Goal: Contribute content: Contribute content

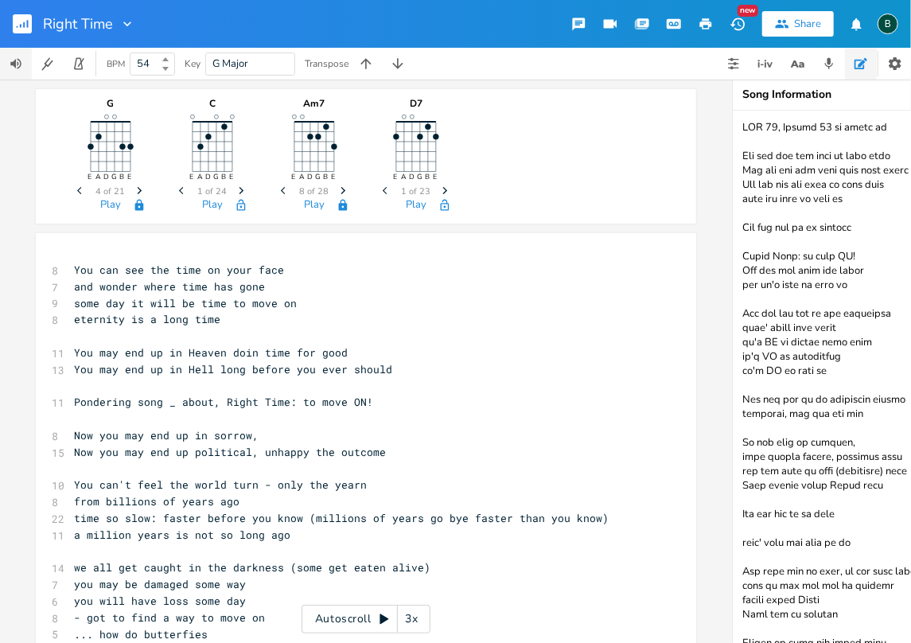
scroll to position [4956, 0]
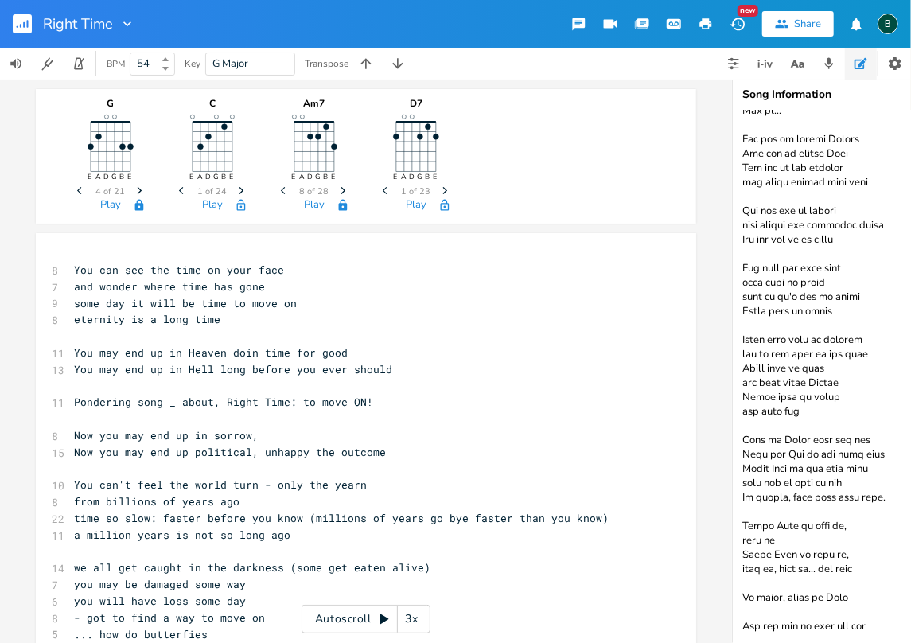
click at [18, 29] on rect "button" at bounding box center [22, 23] width 19 height 19
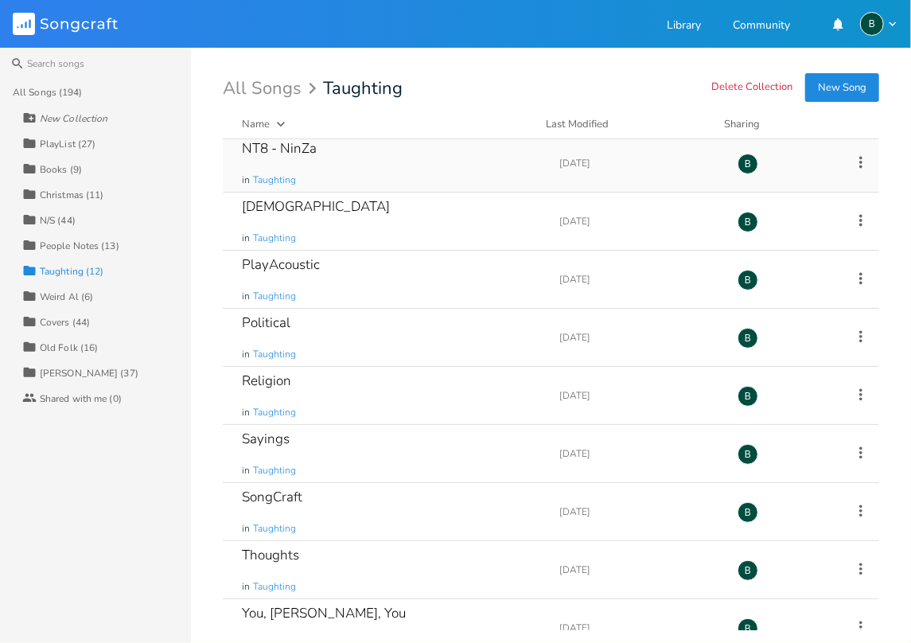
scroll to position [202, 0]
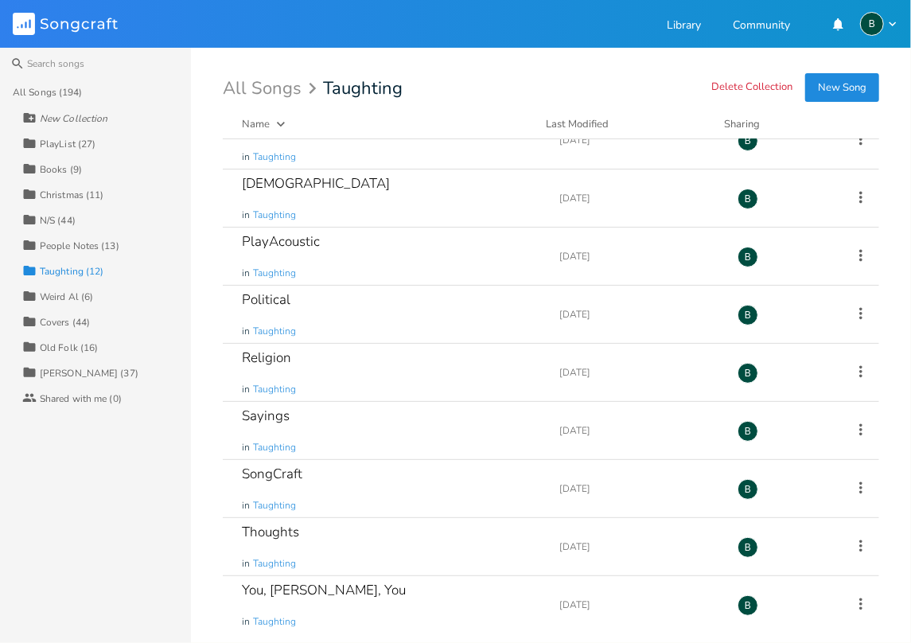
click at [58, 297] on div "Weird Al (6)" at bounding box center [66, 297] width 53 height 10
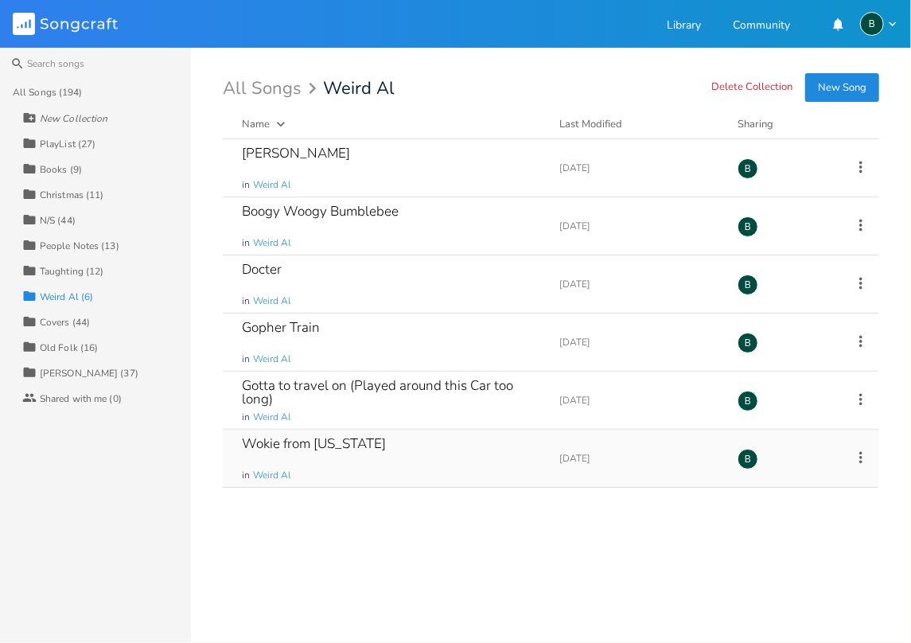
click at [298, 441] on div "Wokie from [US_STATE]" at bounding box center [314, 444] width 144 height 14
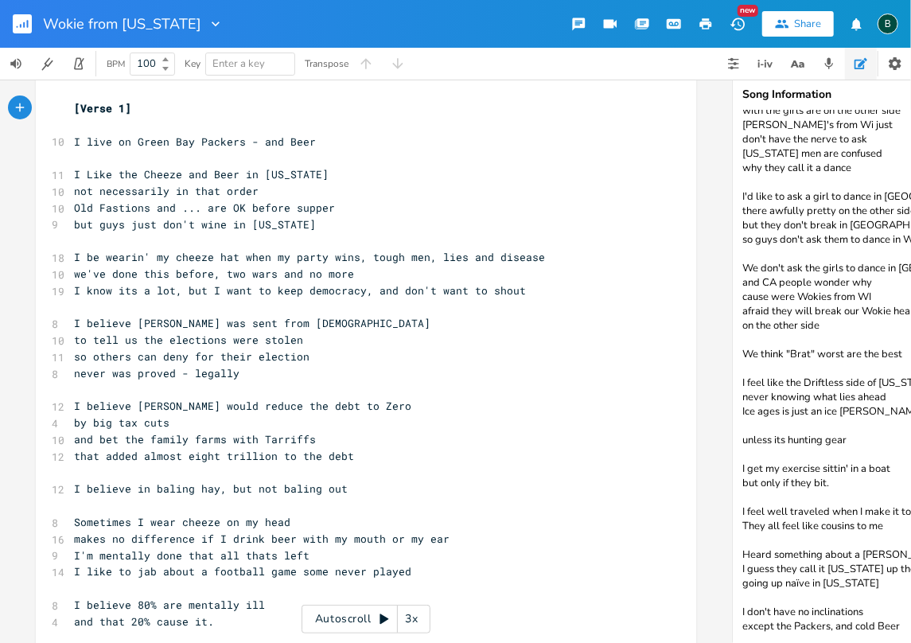
scroll to position [97, 0]
click at [894, 616] on textarea "noun - consternation a sudden, alarming amazement or dread that results in utte…" at bounding box center [892, 377] width 318 height 532
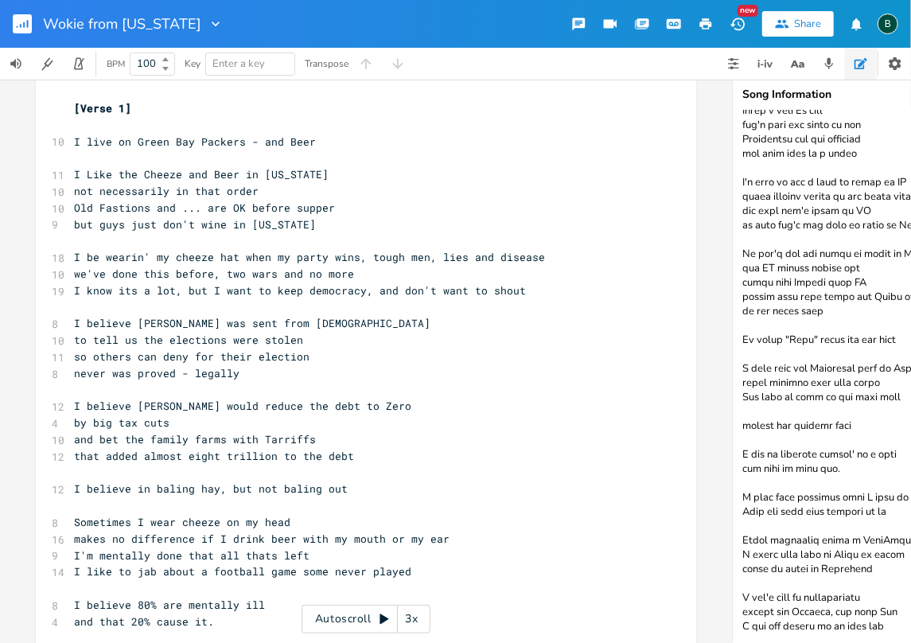
scroll to position [117, 0]
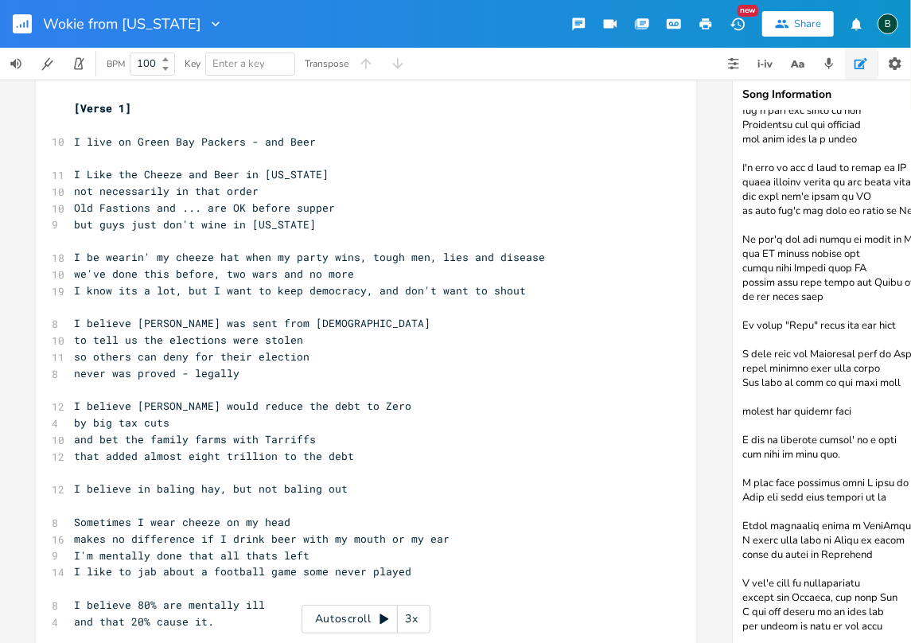
click at [894, 594] on textarea at bounding box center [892, 377] width 318 height 532
click at [844, 627] on textarea at bounding box center [892, 377] width 318 height 532
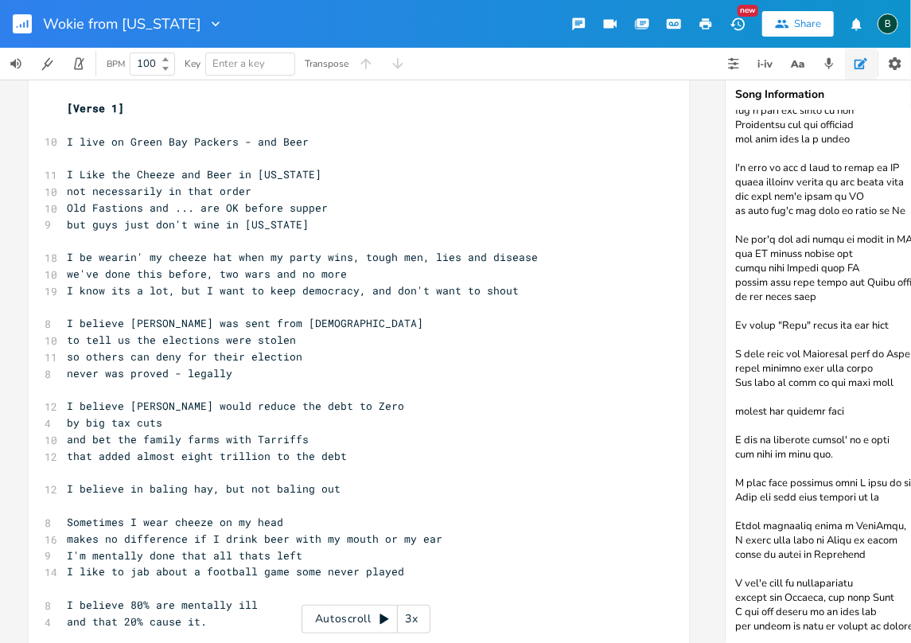
scroll to position [0, 13]
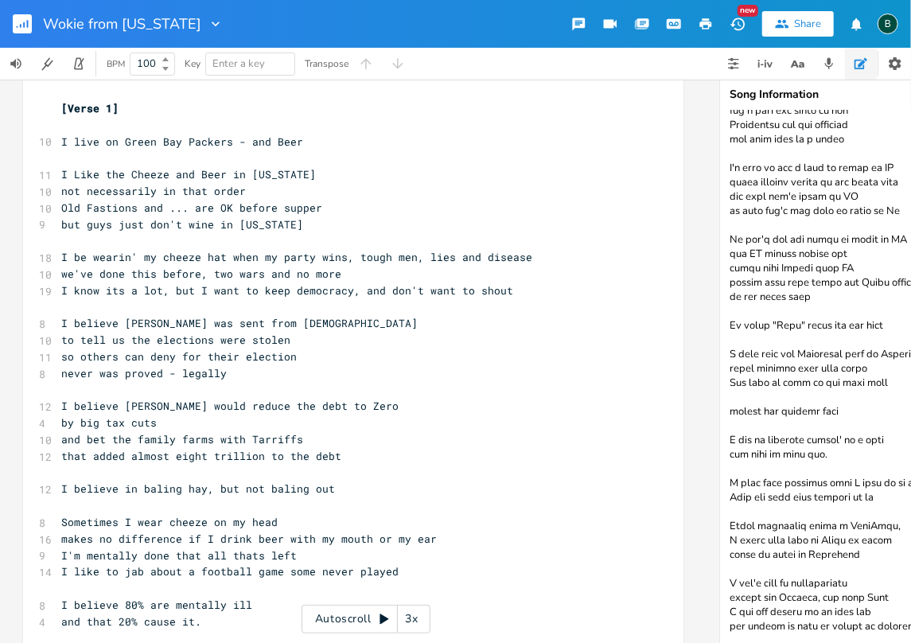
click at [892, 627] on textarea at bounding box center [879, 377] width 318 height 532
click at [877, 624] on textarea at bounding box center [879, 377] width 318 height 532
click at [878, 624] on textarea at bounding box center [879, 377] width 318 height 532
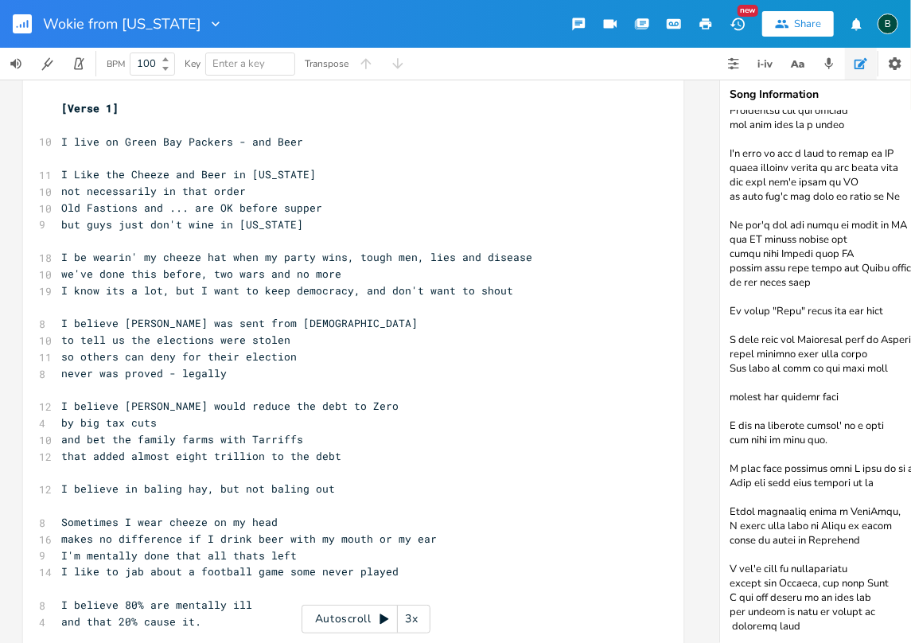
click at [760, 626] on textarea at bounding box center [879, 377] width 318 height 532
click at [730, 624] on textarea at bounding box center [879, 377] width 318 height 532
click at [760, 623] on textarea at bounding box center [879, 377] width 318 height 532
click at [756, 623] on textarea at bounding box center [879, 377] width 318 height 532
type textarea "lore - ipsumdolorsit a consec, adipisci elitseddo ei tempo inci utlabor et dolo…"
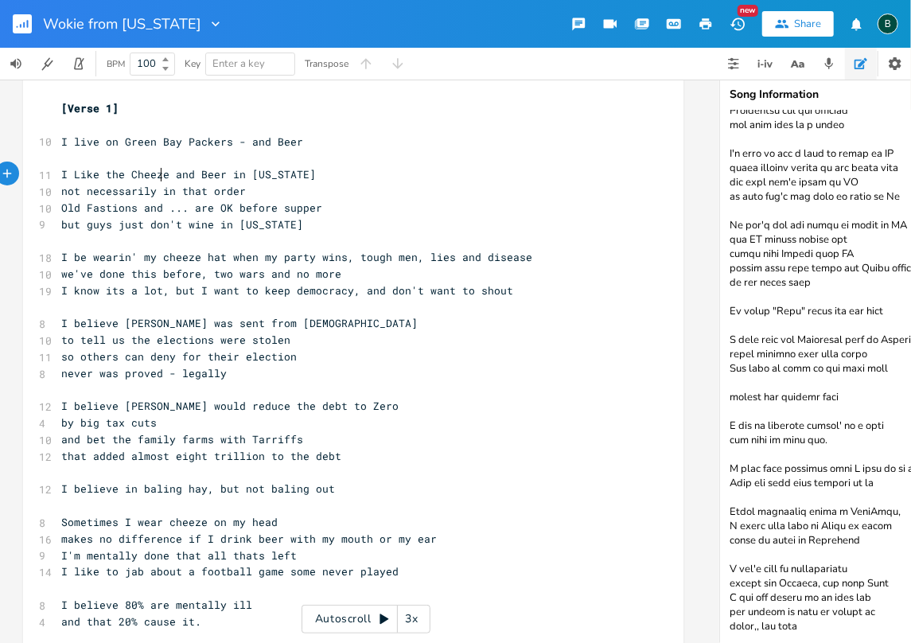
click at [155, 169] on span "I Like the Cheeze and Beer in [US_STATE]" at bounding box center [188, 174] width 255 height 14
type textarea "s"
drag, startPoint x: 245, startPoint y: 68, endPoint x: 506, endPoint y: 342, distance: 378.1
click at [469, 282] on div "Wokie from [US_STATE] New Share B BPM 100 Key Enter a key C Major G Major A Min…" at bounding box center [455, 321] width 911 height 643
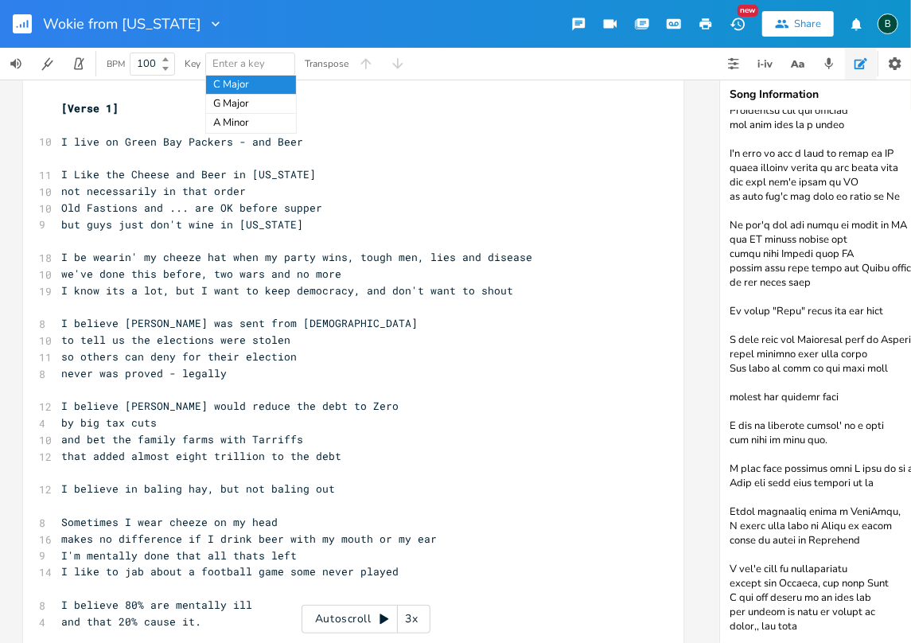
click at [582, 443] on pre "and bet the family farms with Tarriffs" at bounding box center [345, 439] width 574 height 17
click at [799, 625] on textarea at bounding box center [879, 377] width 318 height 532
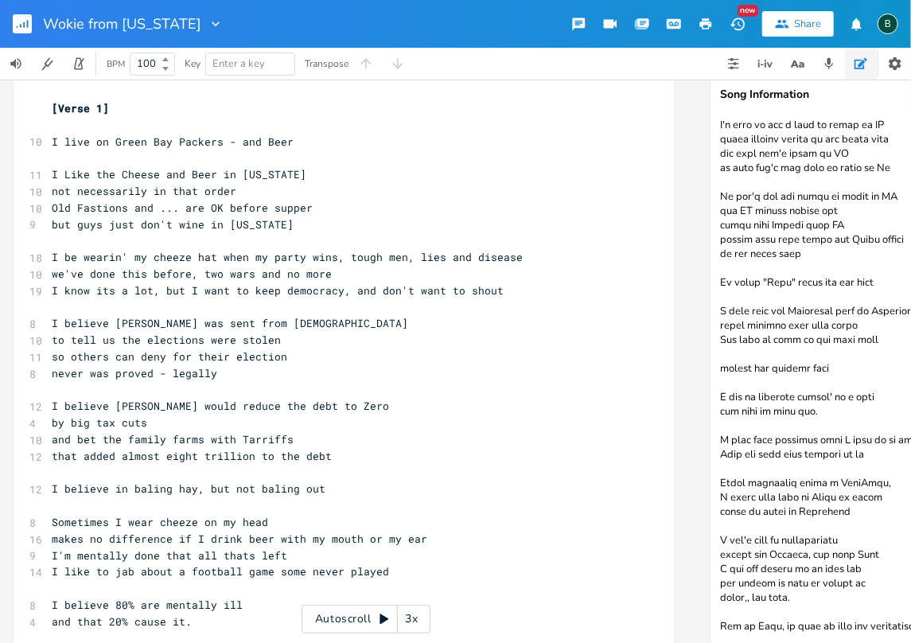
scroll to position [0, 27]
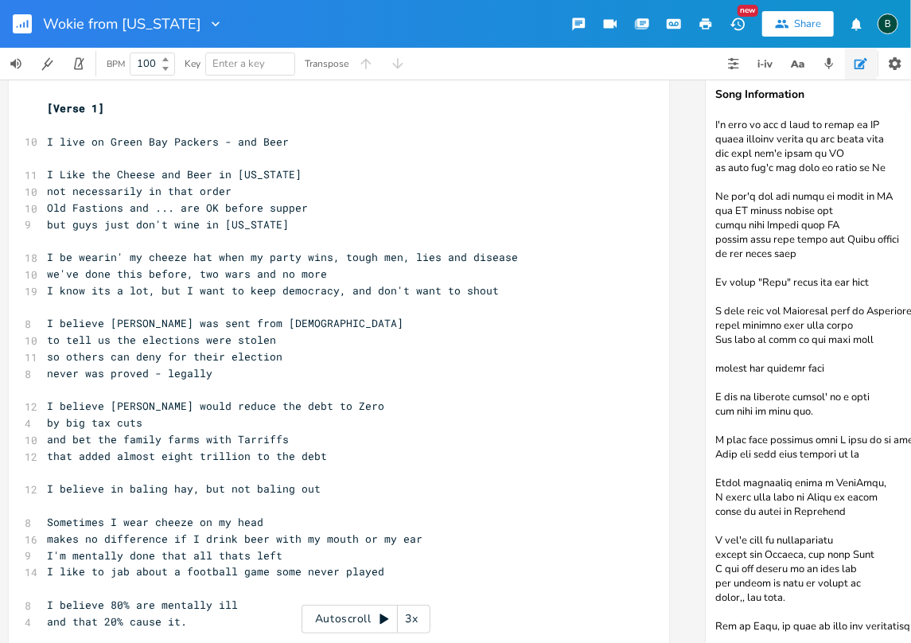
drag, startPoint x: 865, startPoint y: 627, endPoint x: 859, endPoint y: 619, distance: 9.7
click at [865, 627] on textarea at bounding box center [865, 377] width 318 height 532
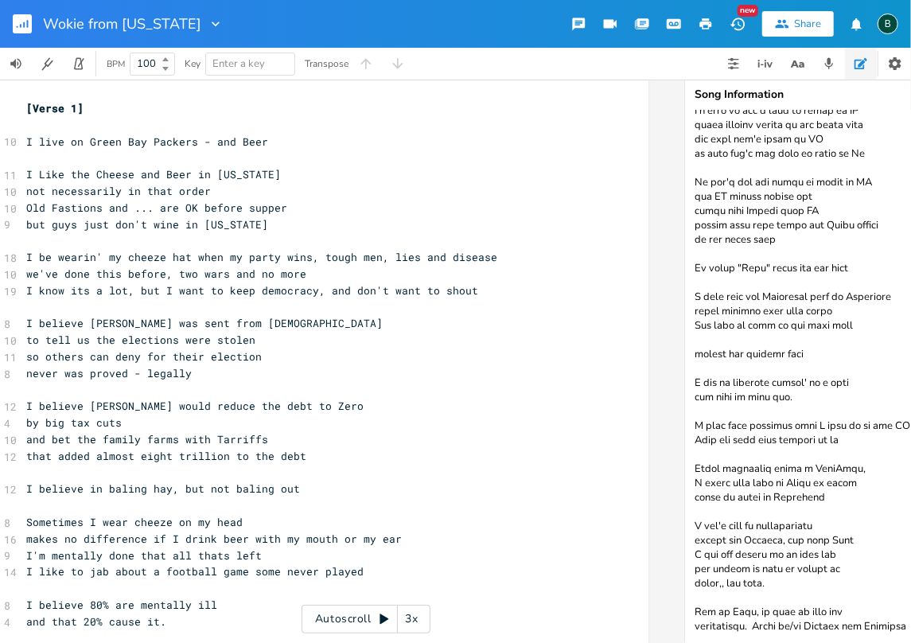
scroll to position [183, 0]
drag, startPoint x: 863, startPoint y: 628, endPoint x: 854, endPoint y: 627, distance: 8.8
click at [854, 627] on textarea at bounding box center [844, 377] width 318 height 532
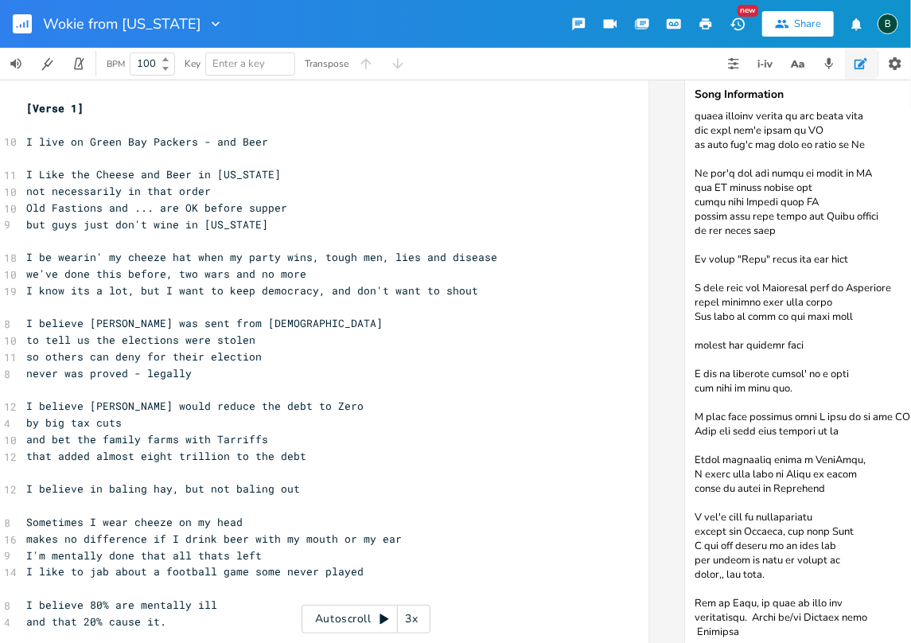
scroll to position [189, 0]
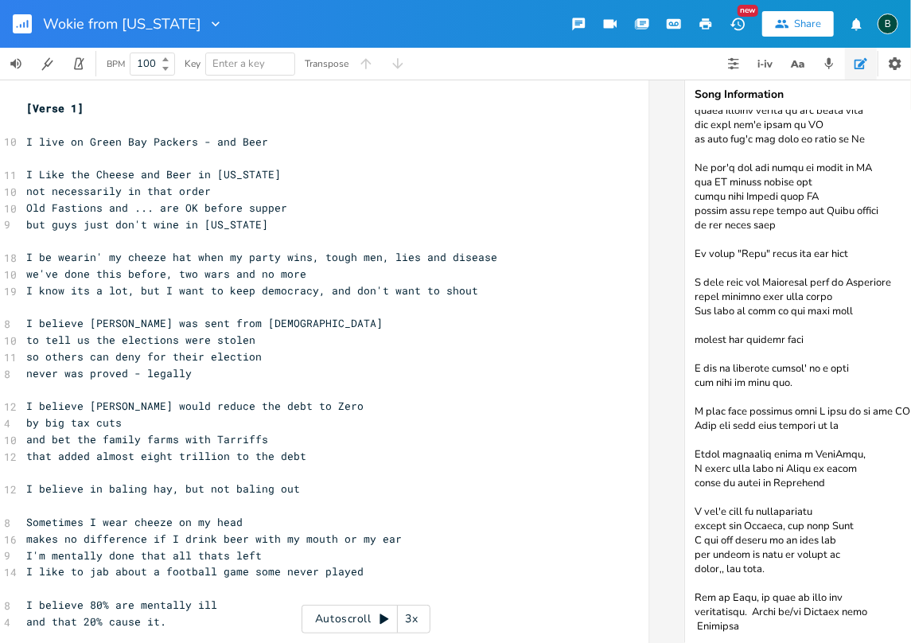
click at [696, 628] on textarea at bounding box center [844, 377] width 318 height 532
click at [749, 612] on textarea at bounding box center [844, 377] width 318 height 532
click at [692, 611] on textarea at bounding box center [844, 377] width 318 height 532
click at [695, 624] on textarea at bounding box center [844, 377] width 318 height 532
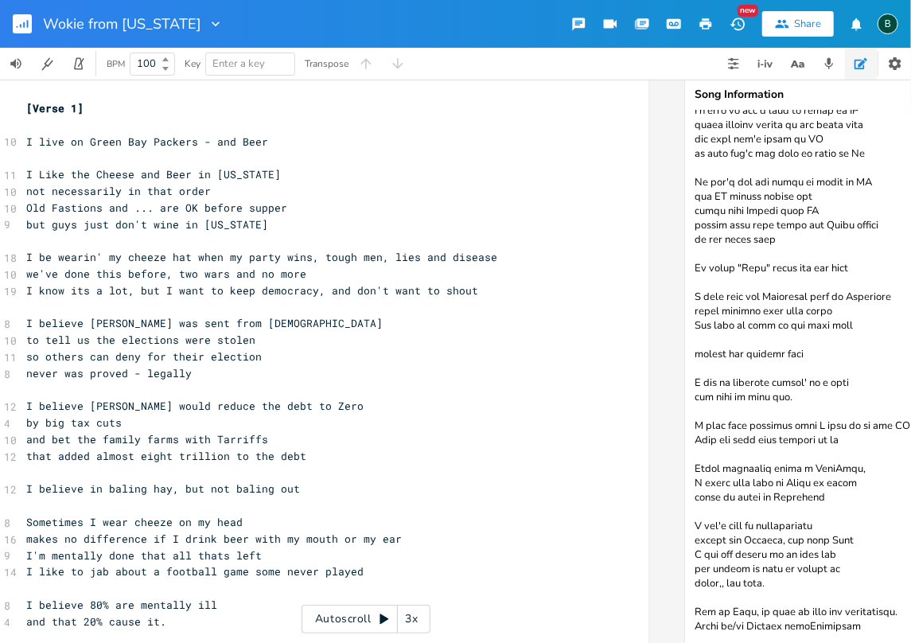
scroll to position [183, 0]
click at [868, 616] on textarea at bounding box center [844, 377] width 318 height 532
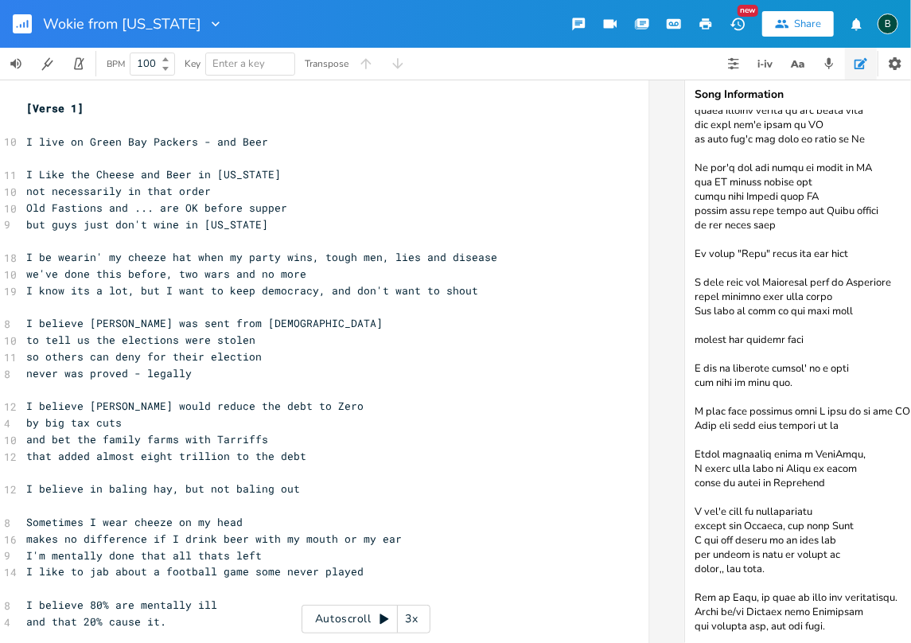
scroll to position [217, 0]
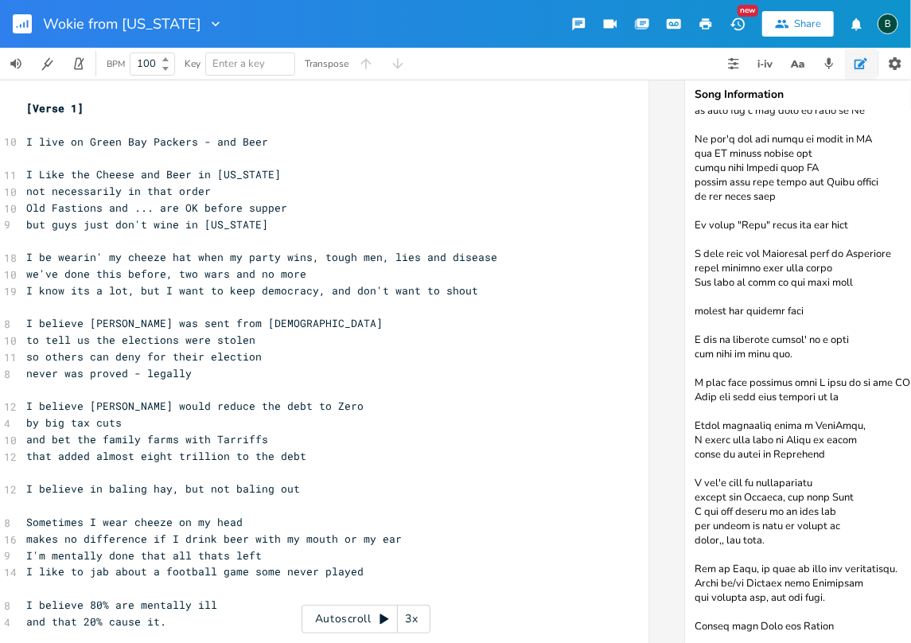
click at [710, 627] on textarea at bounding box center [844, 377] width 318 height 532
click at [834, 627] on textarea at bounding box center [844, 377] width 318 height 532
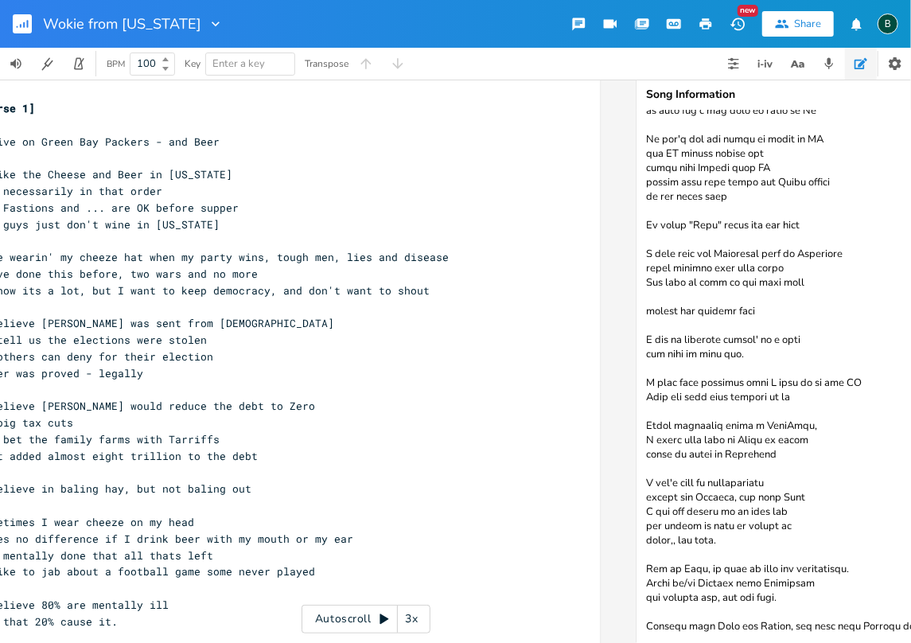
scroll to position [0, 103]
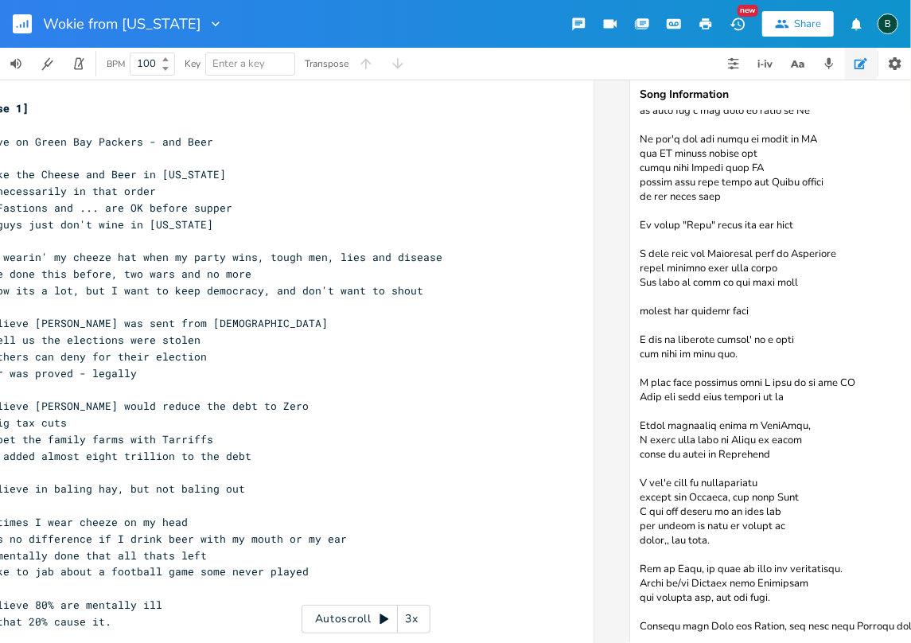
click at [851, 624] on textarea at bounding box center [789, 377] width 318 height 532
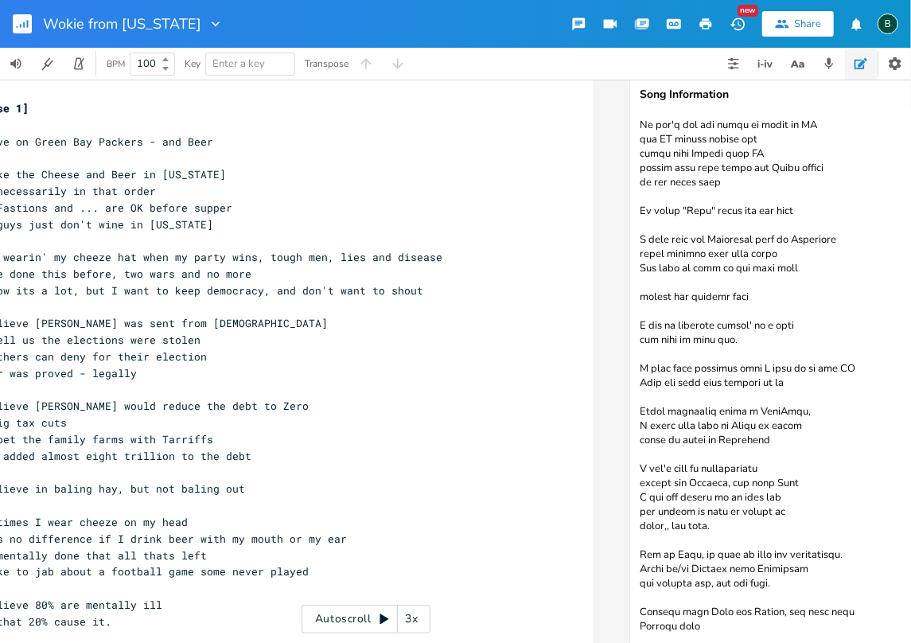
click at [701, 626] on textarea at bounding box center [789, 377] width 318 height 532
click at [714, 516] on textarea at bounding box center [789, 377] width 318 height 532
drag, startPoint x: 797, startPoint y: 514, endPoint x: 778, endPoint y: 520, distance: 20.1
click at [778, 520] on textarea at bounding box center [789, 377] width 318 height 532
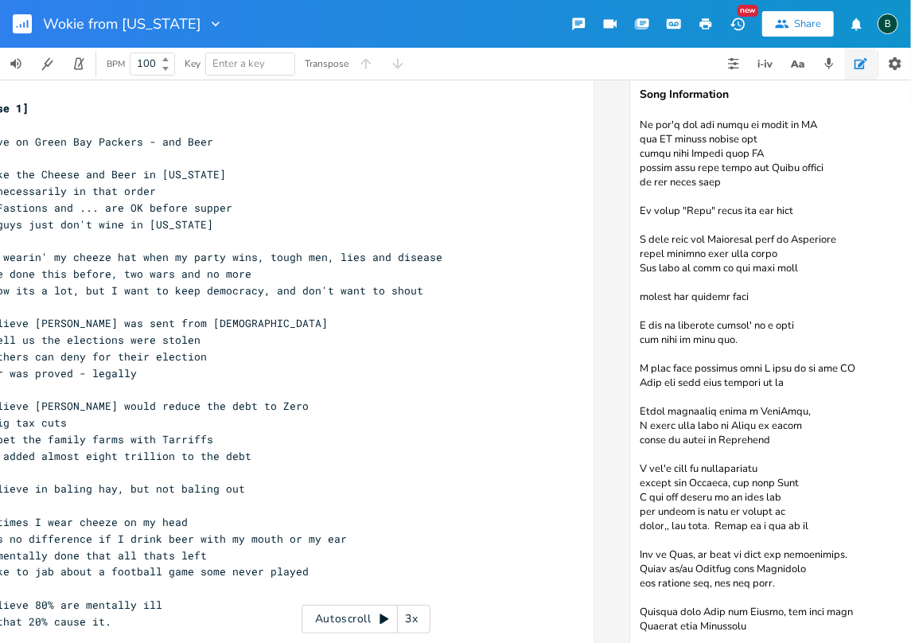
click at [714, 514] on textarea at bounding box center [789, 377] width 318 height 532
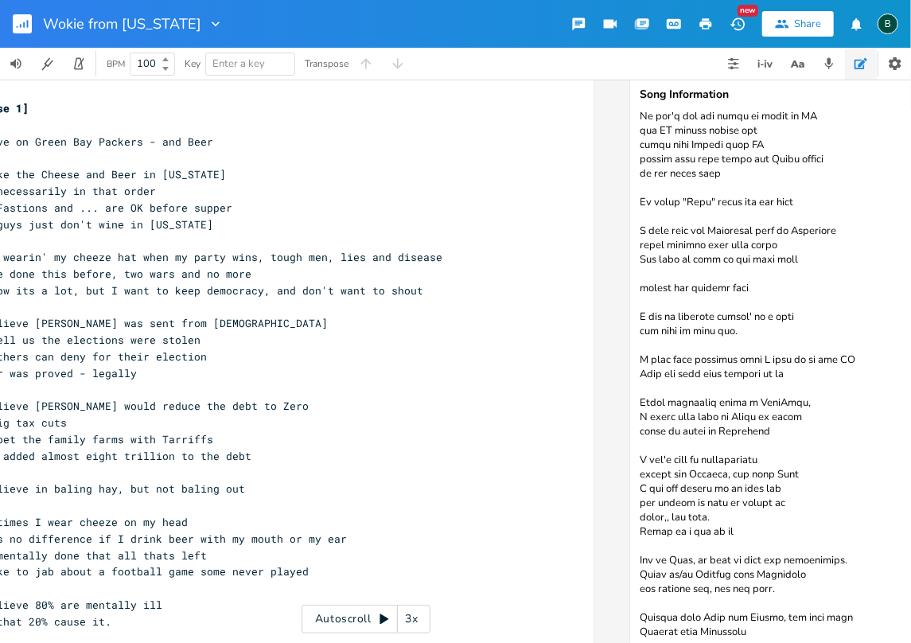
click at [729, 530] on textarea at bounding box center [789, 377] width 318 height 532
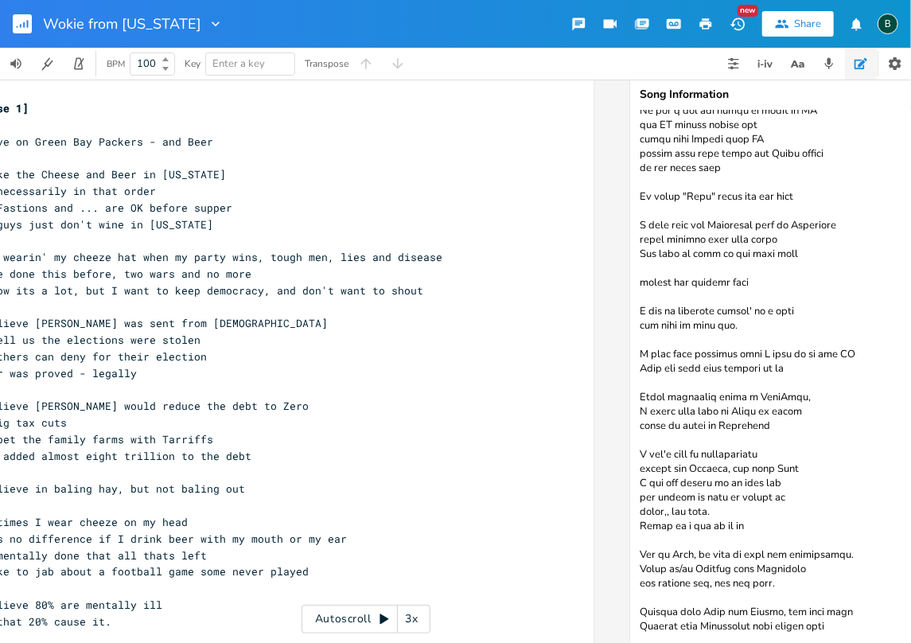
scroll to position [255, 0]
drag, startPoint x: 840, startPoint y: 624, endPoint x: 763, endPoint y: 624, distance: 77.2
click at [763, 624] on textarea at bounding box center [789, 377] width 318 height 532
click at [732, 515] on textarea at bounding box center [789, 377] width 318 height 532
click at [762, 616] on textarea at bounding box center [789, 377] width 318 height 532
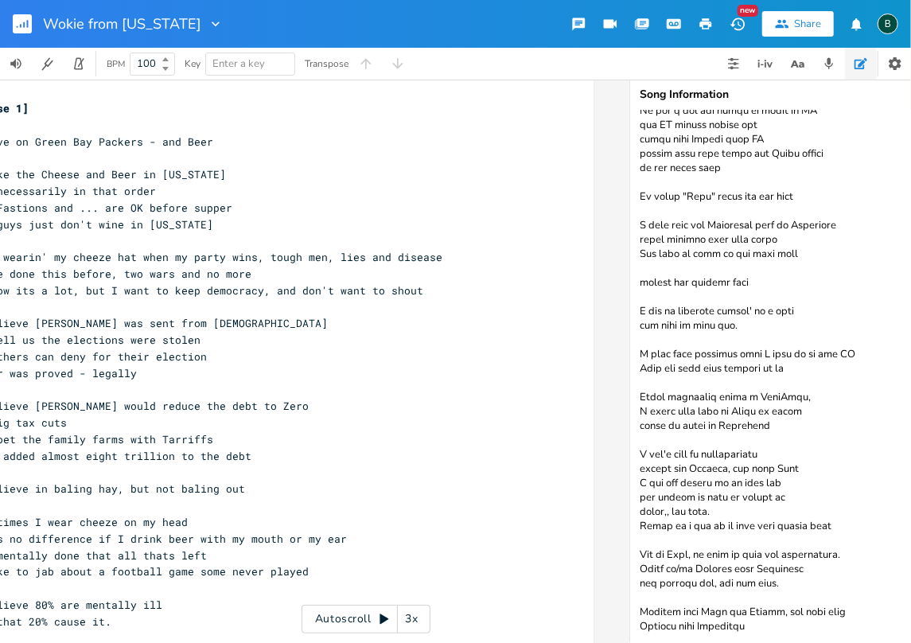
drag, startPoint x: 765, startPoint y: 402, endPoint x: 755, endPoint y: 402, distance: 10.3
click at [755, 402] on textarea at bounding box center [789, 377] width 318 height 532
click at [729, 316] on textarea at bounding box center [789, 377] width 318 height 532
drag, startPoint x: 773, startPoint y: 318, endPoint x: 794, endPoint y: 313, distance: 21.2
click at [794, 313] on textarea at bounding box center [789, 377] width 318 height 532
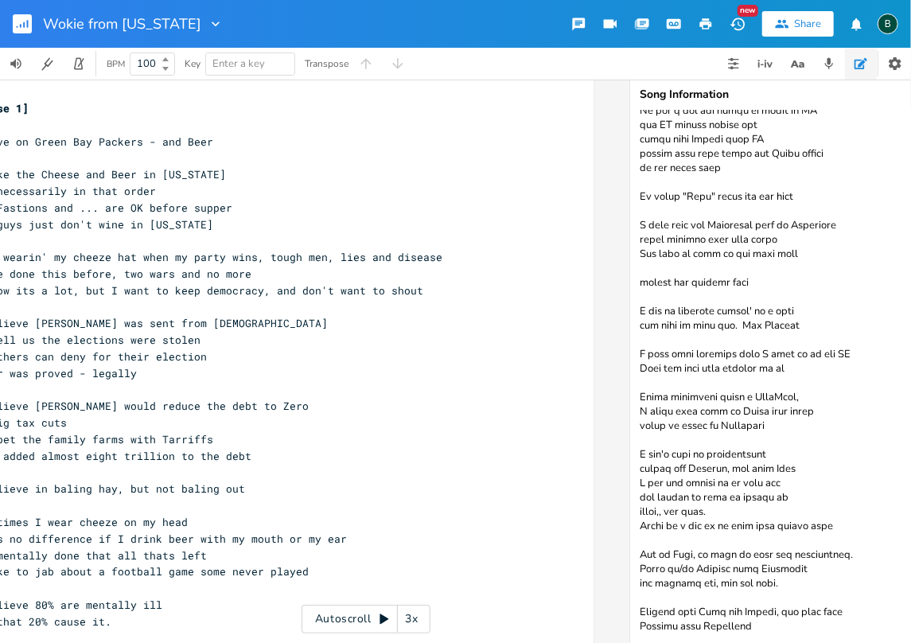
drag, startPoint x: 794, startPoint y: 313, endPoint x: 775, endPoint y: 318, distance: 19.7
click at [775, 318] on textarea at bounding box center [789, 377] width 318 height 532
drag, startPoint x: 775, startPoint y: 317, endPoint x: 800, endPoint y: 310, distance: 26.2
click at [800, 310] on textarea at bounding box center [789, 377] width 318 height 532
click at [787, 301] on textarea at bounding box center [789, 377] width 318 height 532
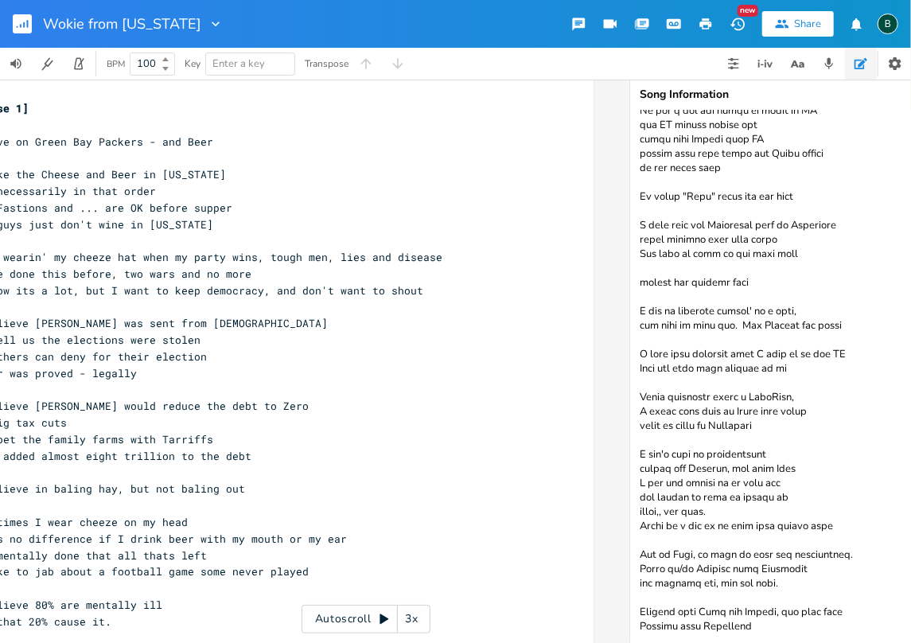
click at [731, 315] on textarea at bounding box center [789, 377] width 318 height 532
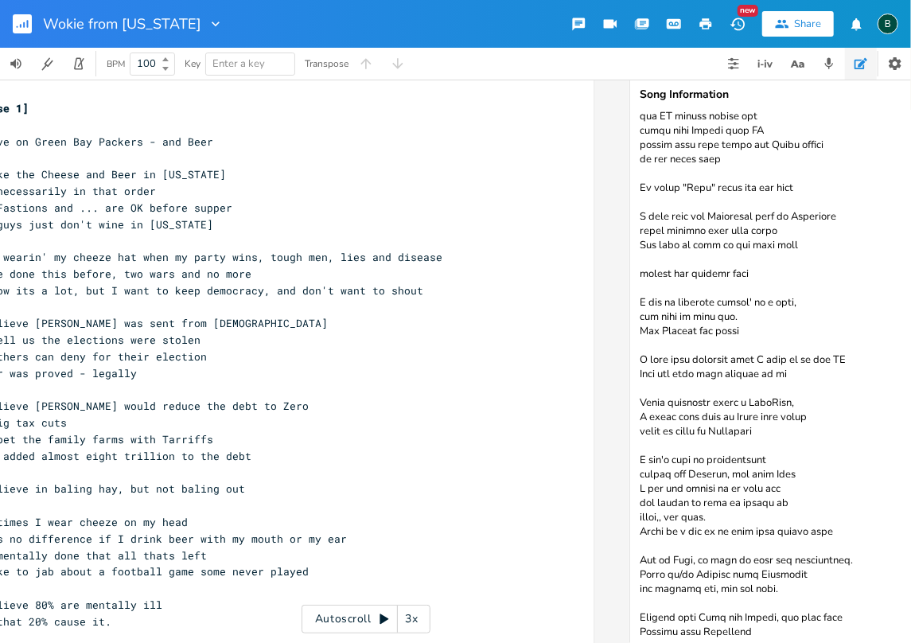
click at [749, 329] on textarea at bounding box center [789, 377] width 318 height 532
click at [722, 317] on textarea at bounding box center [789, 377] width 318 height 532
click at [640, 331] on textarea at bounding box center [789, 377] width 318 height 532
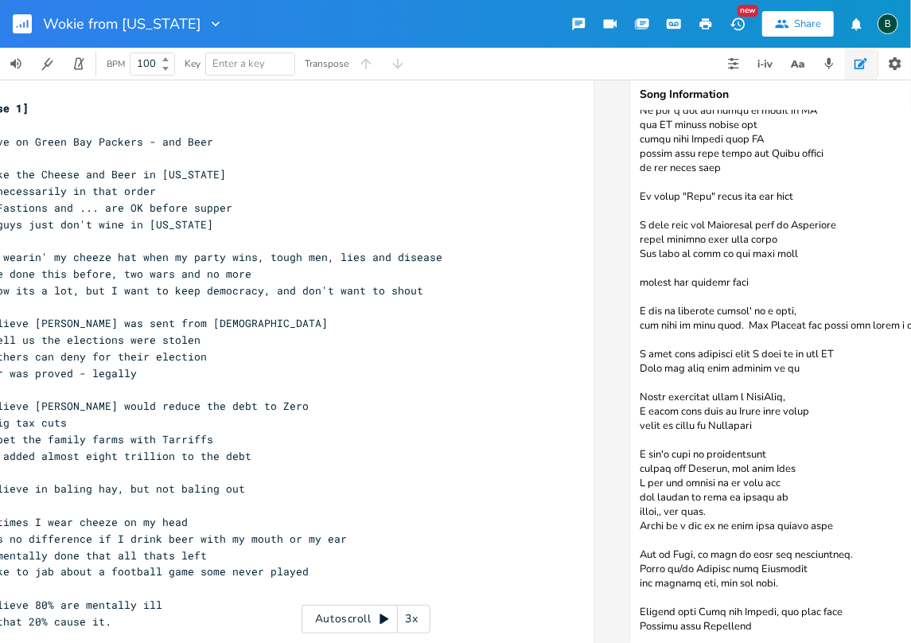
click at [795, 316] on textarea at bounding box center [789, 377] width 318 height 532
click at [802, 316] on textarea at bounding box center [789, 377] width 318 height 532
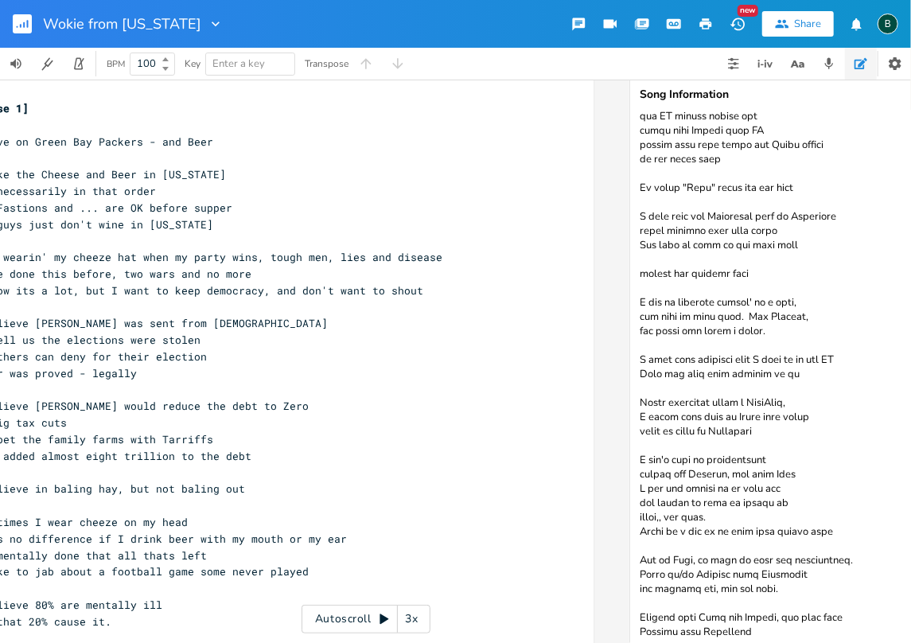
click at [657, 373] on textarea at bounding box center [789, 377] width 318 height 532
drag, startPoint x: 788, startPoint y: 301, endPoint x: 639, endPoint y: 297, distance: 149.6
click at [639, 297] on textarea at bounding box center [789, 377] width 318 height 532
click at [797, 314] on textarea at bounding box center [789, 377] width 318 height 532
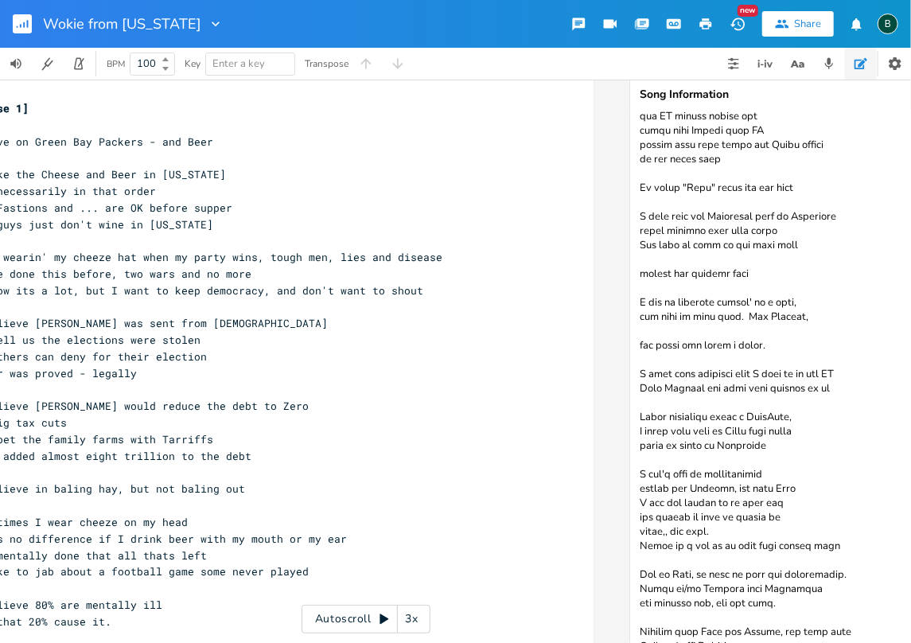
paste textarea "I get my exercise sittin' in a boat,"
drag, startPoint x: 675, startPoint y: 329, endPoint x: 663, endPoint y: 330, distance: 12.8
click at [663, 330] on textarea at bounding box center [789, 377] width 318 height 532
click at [638, 346] on textarea at bounding box center [789, 377] width 318 height 532
type textarea "noun - consternation a sudden, alarming amazement or dread that results in utte…"
